Goal: Task Accomplishment & Management: Use online tool/utility

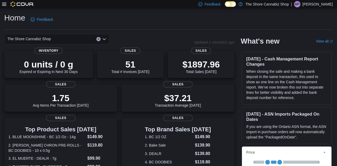
click at [5, 6] on icon at bounding box center [4, 4] width 4 height 4
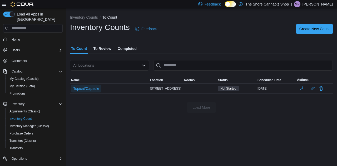
click at [79, 90] on span "Topical/Capsule" at bounding box center [86, 88] width 26 height 5
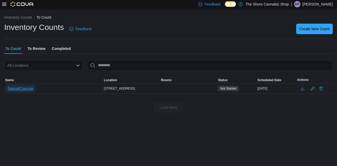
click at [31, 91] on span "Topical/Capsule" at bounding box center [20, 88] width 26 height 5
click at [27, 91] on span "Topical/Capsule" at bounding box center [20, 88] width 26 height 5
click at [26, 87] on span "Topical/Capsule" at bounding box center [20, 88] width 26 height 5
click at [94, 86] on div "Topical/Capsule" at bounding box center [53, 89] width 98 height 10
click at [88, 92] on div "Topical/Capsule" at bounding box center [53, 89] width 98 height 10
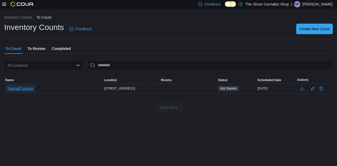
click at [28, 91] on span "Topical/Capsule" at bounding box center [20, 88] width 26 height 5
click at [22, 89] on span "Topical/Capsule" at bounding box center [20, 88] width 26 height 5
click at [21, 89] on span "Topical/Capsule" at bounding box center [20, 88] width 26 height 5
click at [20, 89] on span "Topical/Capsule" at bounding box center [20, 88] width 26 height 5
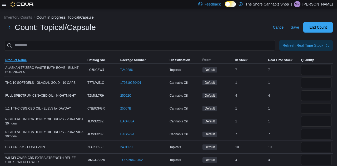
click at [16, 60] on span "Product Name" at bounding box center [15, 60] width 21 height 4
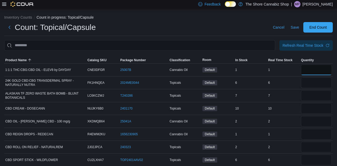
click at [311, 72] on input "number" at bounding box center [316, 70] width 31 height 11
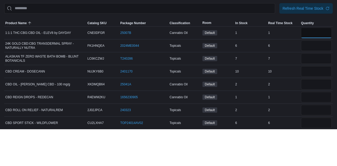
type input "*"
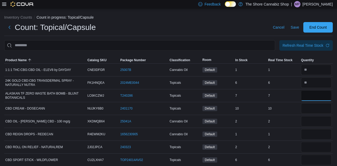
click at [314, 96] on input "number" at bounding box center [316, 95] width 31 height 11
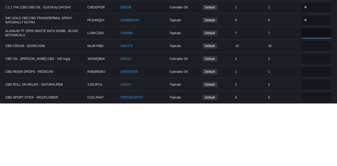
type input "*"
click at [313, 110] on input "number" at bounding box center [316, 108] width 31 height 11
type input "**"
type input "*"
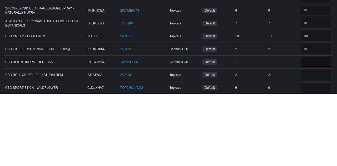
type input "*"
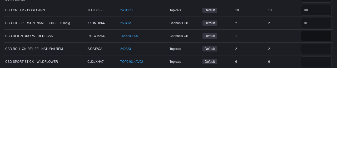
scroll to position [1, 0]
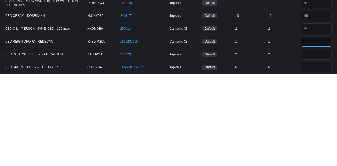
type input "*"
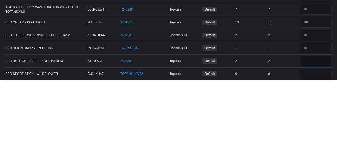
type input "*"
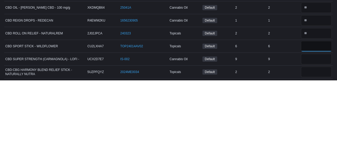
type input "*"
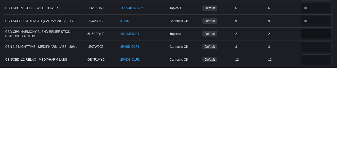
type input "*"
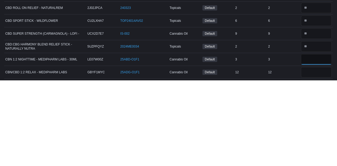
type input "*"
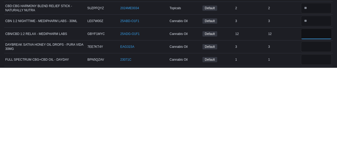
type input "**"
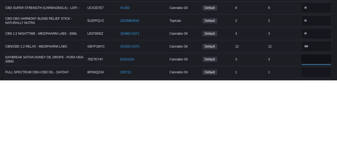
type input "*"
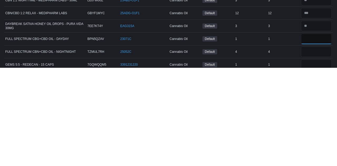
scroll to position [105, 0]
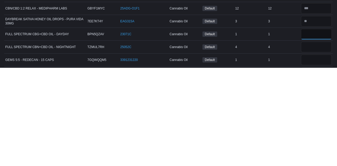
type input "*"
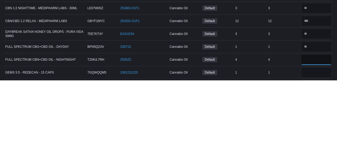
type input "*"
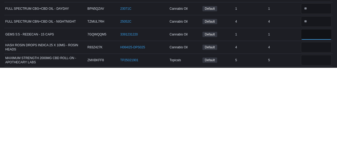
type input "*"
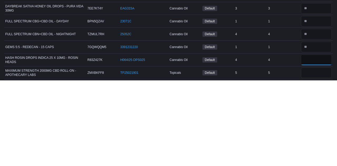
type input "*"
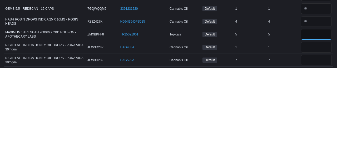
type input "*"
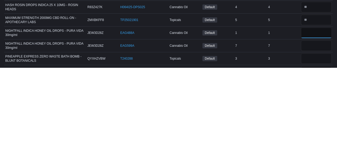
scroll to position [171, 0]
type input "*"
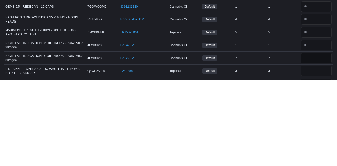
type input "*"
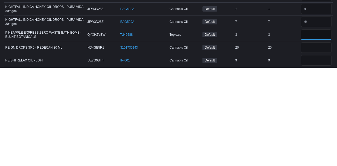
type input "*"
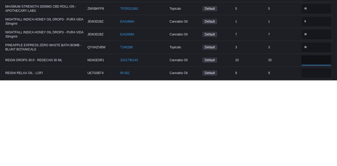
type input "**"
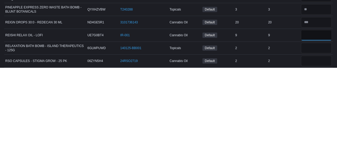
scroll to position [220, 0]
type input "*"
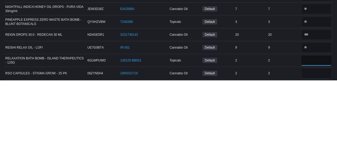
type input "*"
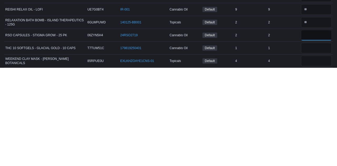
type input "*"
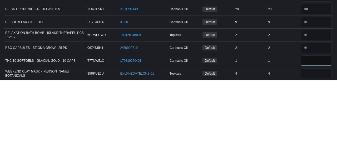
type input "*"
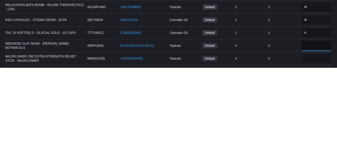
type input "*"
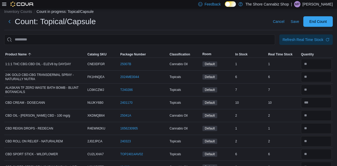
scroll to position [0, 0]
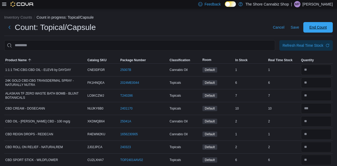
click at [319, 32] on span "End Count" at bounding box center [317, 27] width 23 height 11
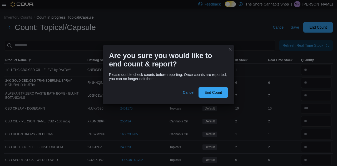
click at [216, 92] on span "End Count" at bounding box center [212, 92] width 17 height 5
